Goal: Task Accomplishment & Management: Understand process/instructions

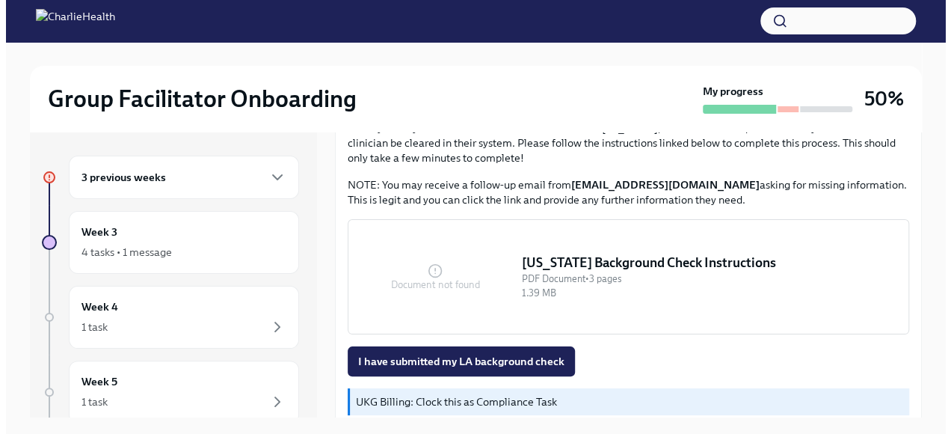
scroll to position [528, 0]
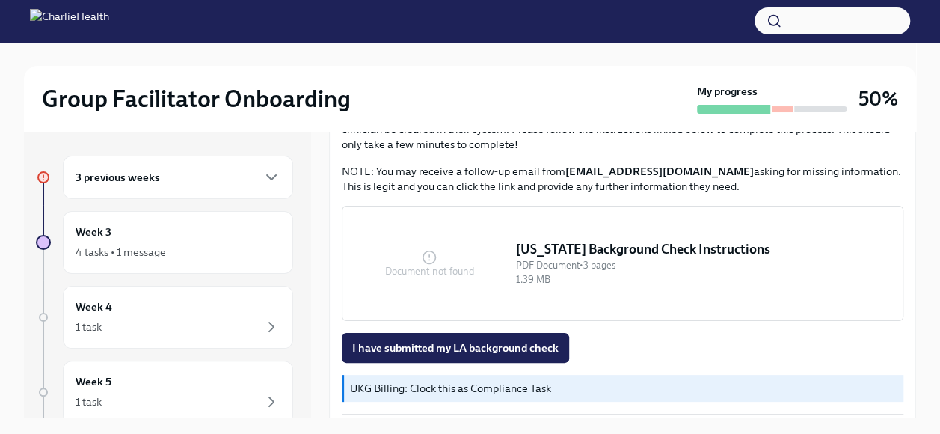
click at [567, 249] on div "[US_STATE] Background Check Instructions" at bounding box center [703, 249] width 375 height 18
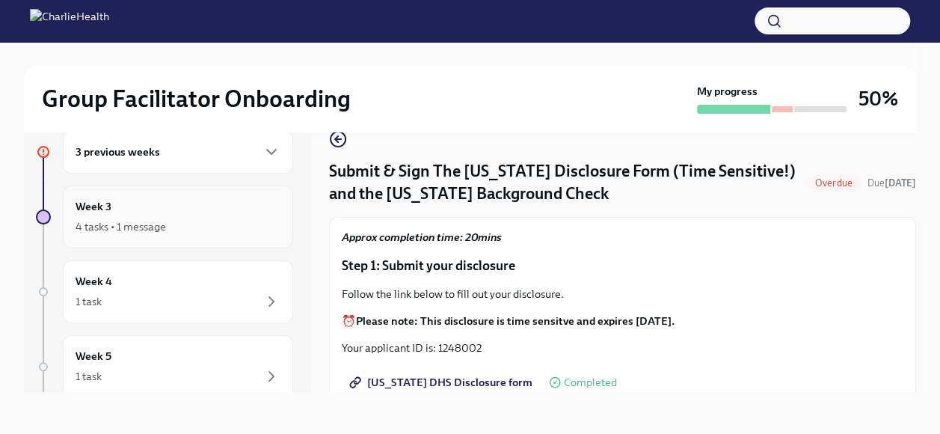
click at [161, 210] on div "Week 3 4 tasks • 1 message" at bounding box center [178, 216] width 205 height 37
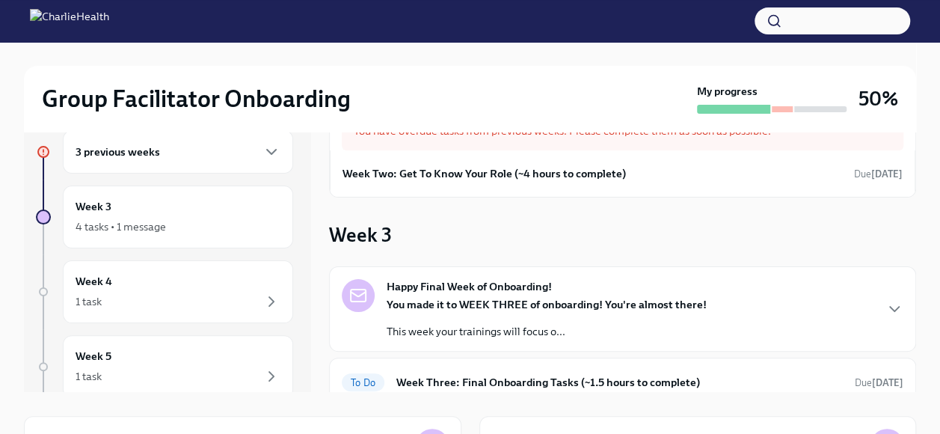
scroll to position [164, 0]
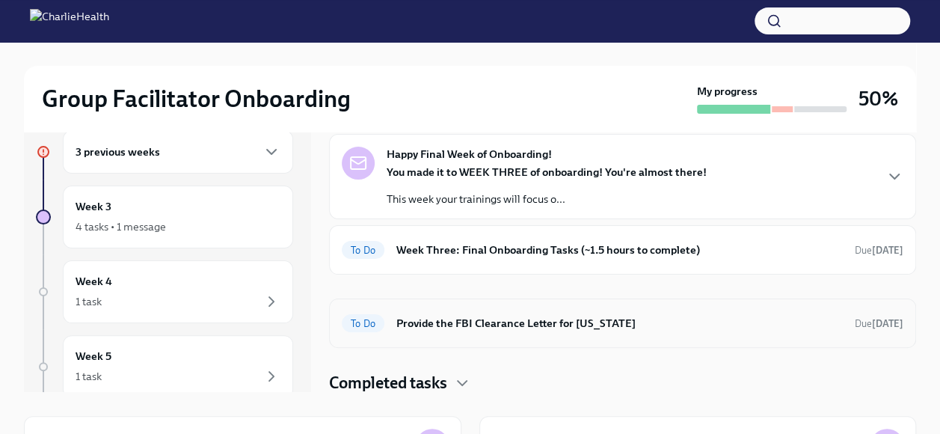
click at [488, 326] on h6 "Provide the FBI Clearance Letter for [US_STATE]" at bounding box center [619, 323] width 446 height 16
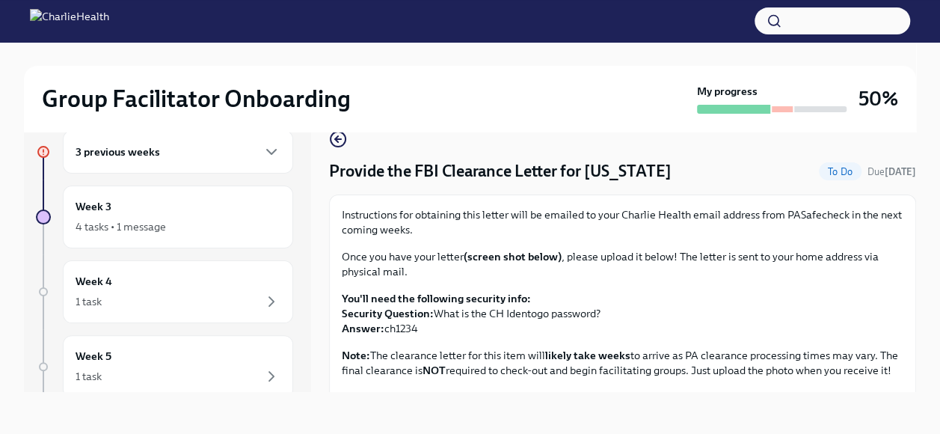
click at [135, 150] on h6 "3 previous weeks" at bounding box center [118, 152] width 84 height 16
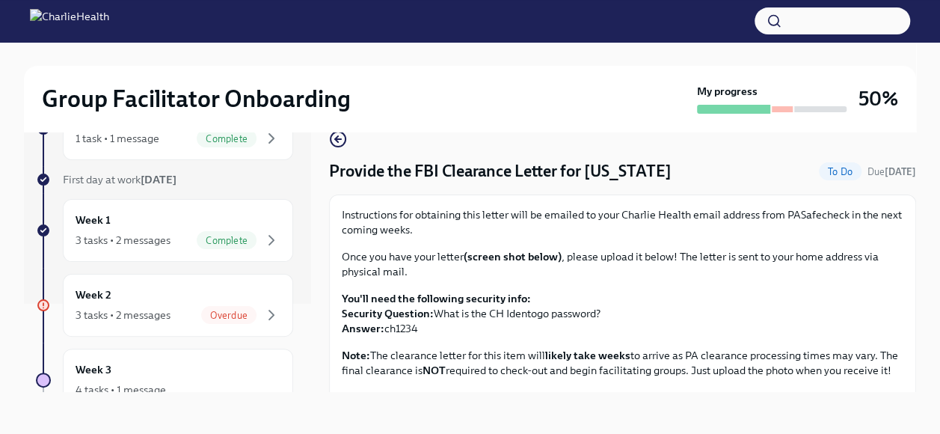
scroll to position [148, 0]
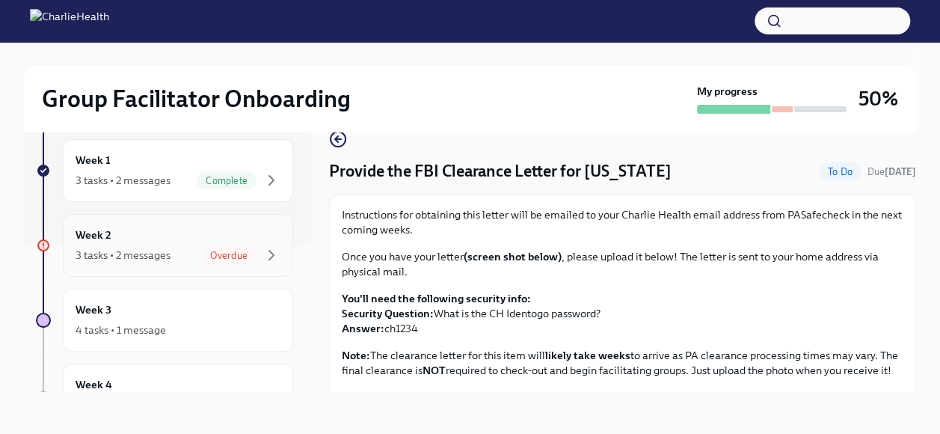
click at [153, 248] on div "3 tasks • 2 messages" at bounding box center [123, 255] width 95 height 15
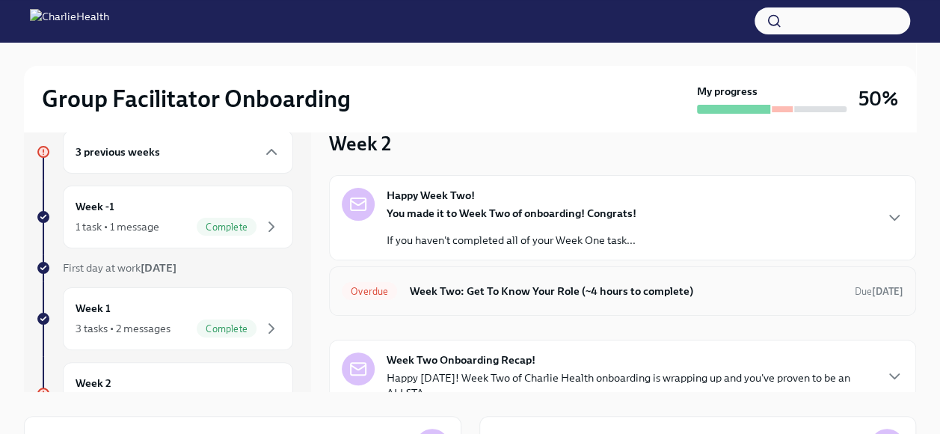
click at [624, 286] on h6 "Week Two: Get To Know Your Role (~4 hours to complete)" at bounding box center [626, 291] width 434 height 16
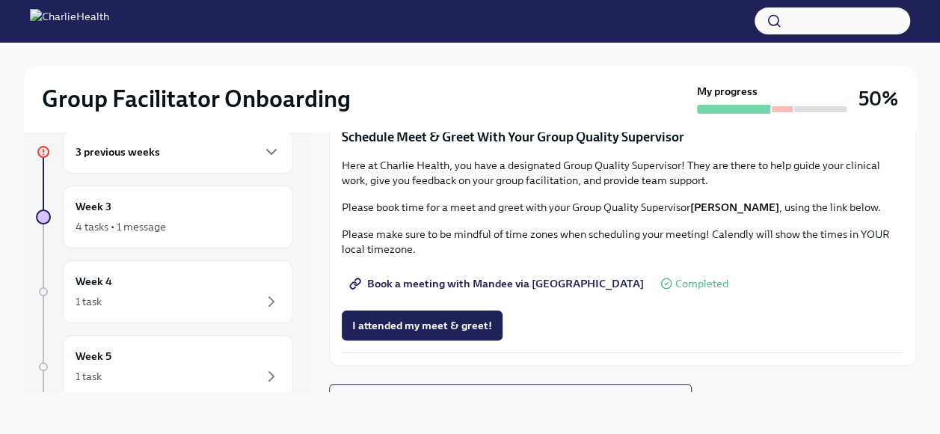
scroll to position [1130, 0]
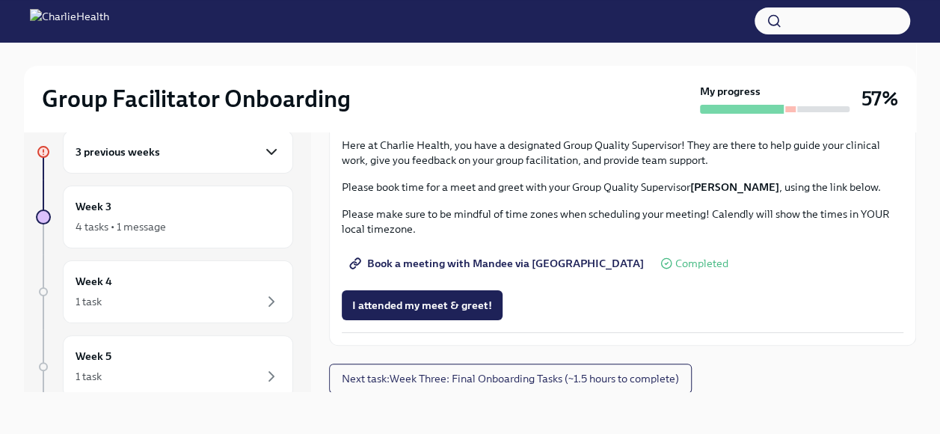
click at [262, 152] on icon "button" at bounding box center [271, 152] width 18 height 18
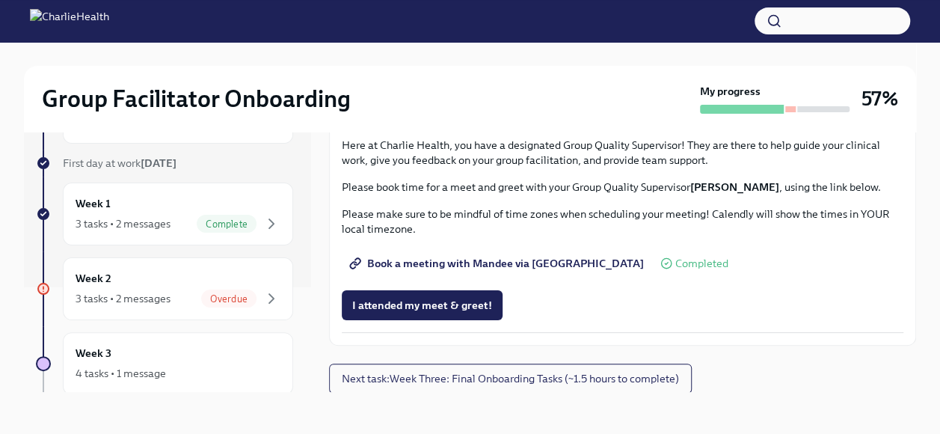
scroll to position [110, 0]
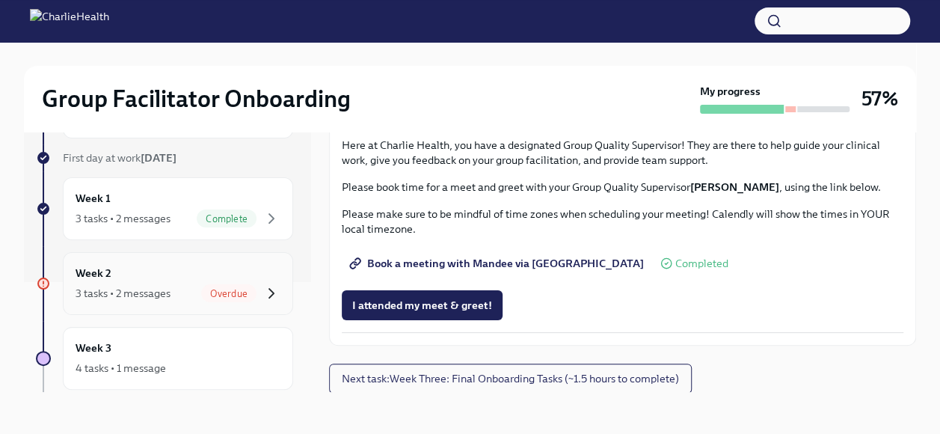
click at [262, 291] on icon "button" at bounding box center [271, 293] width 18 height 18
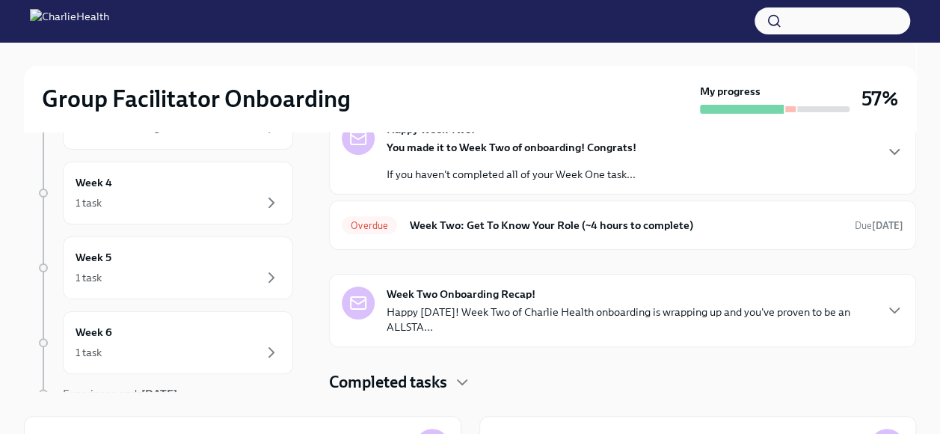
scroll to position [348, 0]
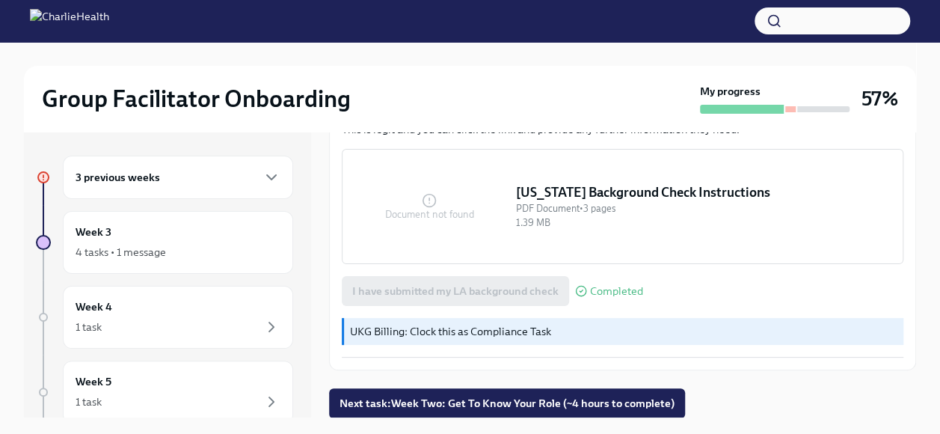
click at [129, 170] on h6 "3 previous weeks" at bounding box center [118, 177] width 84 height 16
